Goal: Find specific page/section: Find specific page/section

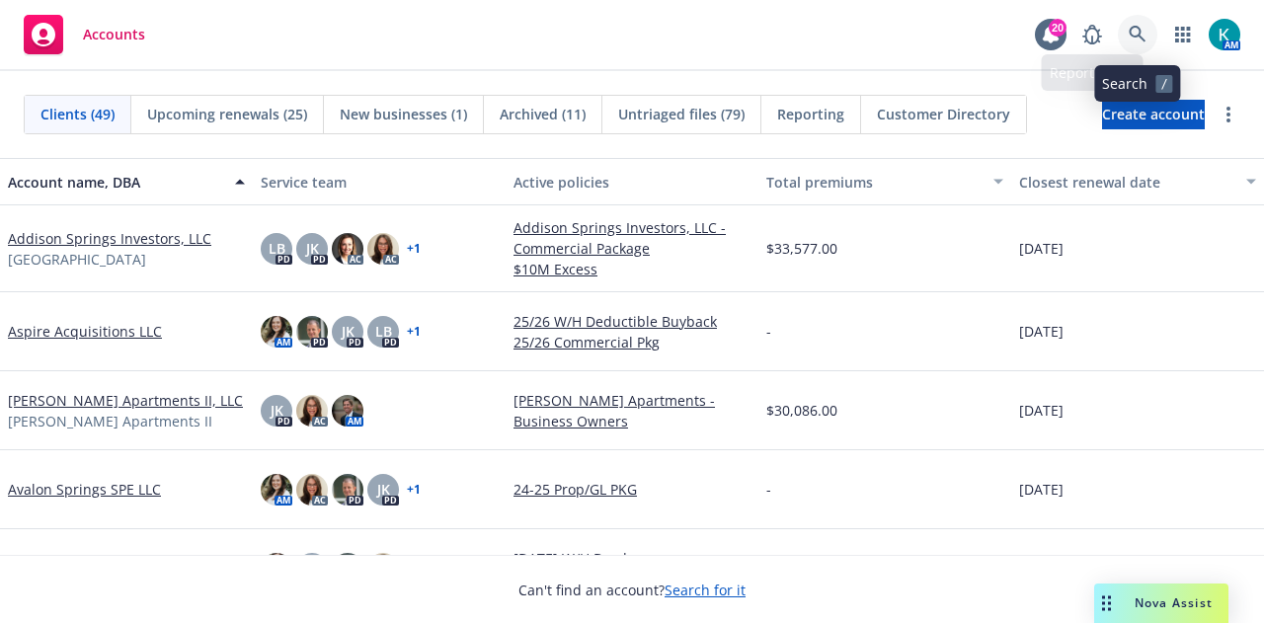
click at [1139, 37] on icon at bounding box center [1136, 34] width 17 height 17
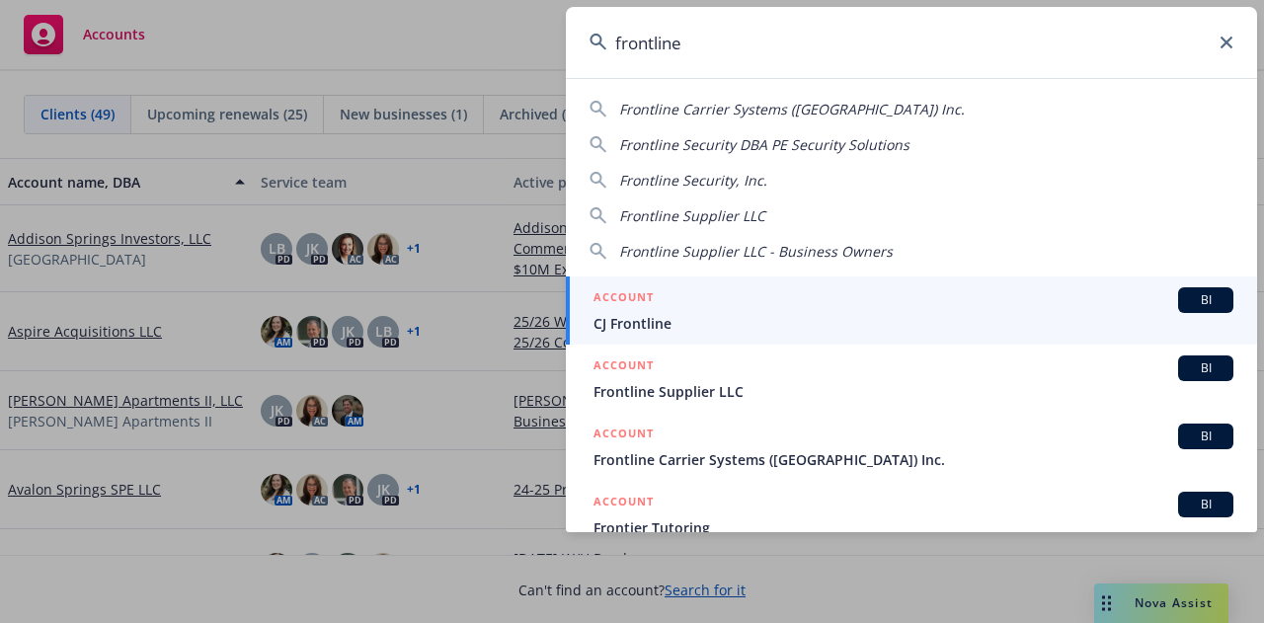
click at [877, 149] on span "Frontline Security DBA PE Security Solutions" at bounding box center [764, 144] width 290 height 19
type input "Frontline Security DBA PE Security Solutions"
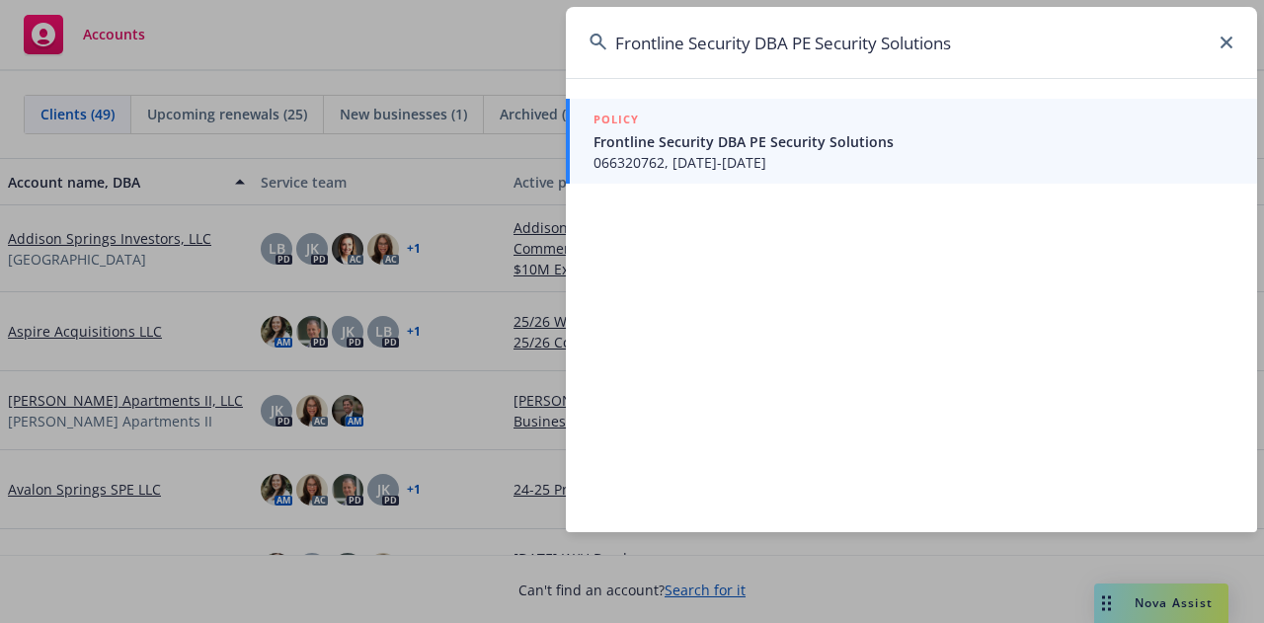
click at [877, 149] on span "Frontline Security DBA PE Security Solutions" at bounding box center [913, 141] width 640 height 21
